Goal: Navigation & Orientation: Find specific page/section

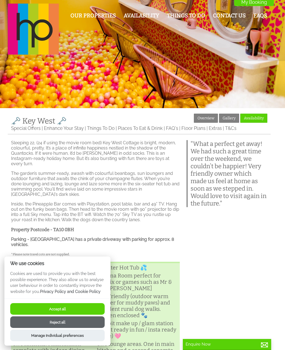
click at [256, 119] on link "Availability" at bounding box center [253, 118] width 27 height 9
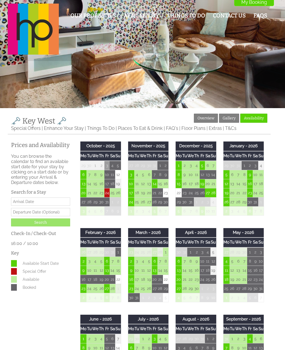
click at [33, 131] on link "Special Offers" at bounding box center [25, 128] width 29 height 6
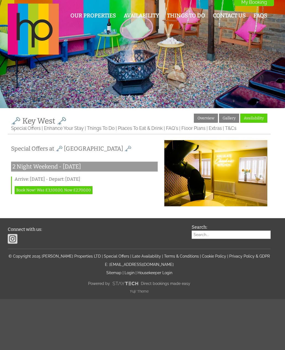
click at [144, 131] on link "Places To Eat & Drink" at bounding box center [140, 128] width 45 height 6
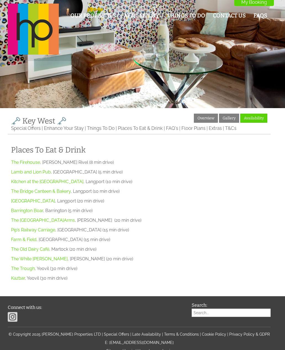
click at [30, 131] on link "Special Offers" at bounding box center [25, 128] width 29 height 6
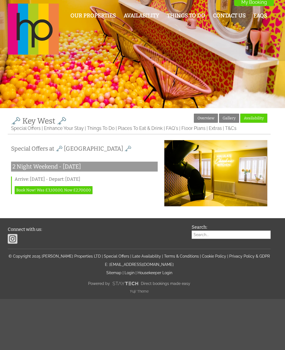
click at [207, 120] on link "Overview" at bounding box center [206, 118] width 24 height 9
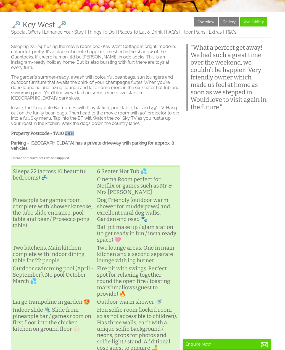
scroll to position [96, 0]
